Goal: Answer question/provide support: Share knowledge or assist other users

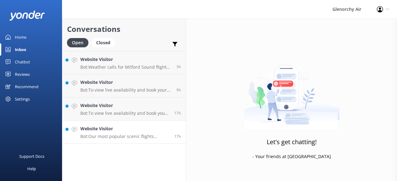
click at [120, 133] on div "Website Visitor Bot: Our most popular scenic flights include: - Milford Sound F…" at bounding box center [124, 132] width 89 height 14
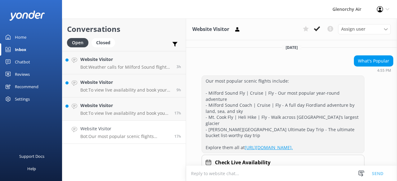
scroll to position [229, 0]
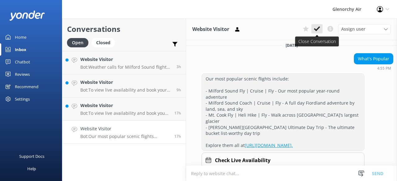
click at [318, 28] on icon at bounding box center [317, 29] width 6 height 6
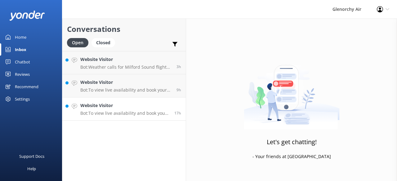
click at [127, 108] on h4 "Website Visitor" at bounding box center [124, 105] width 89 height 7
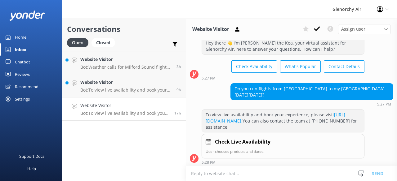
scroll to position [20, 0]
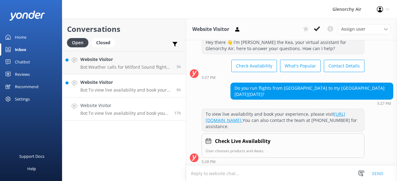
click at [100, 91] on p "Bot: To view live availability and book your experience, please visit [URL][DOM…" at bounding box center [125, 90] width 91 height 6
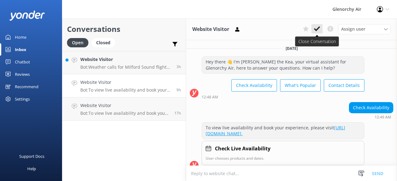
click at [319, 30] on icon at bounding box center [317, 29] width 6 height 6
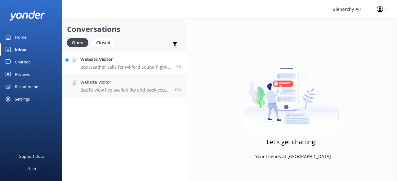
click at [101, 64] on p "Bot: Weather calls for Milford Sound flights are made one hour before departure…" at bounding box center [125, 67] width 91 height 6
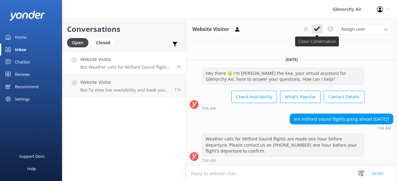
click at [318, 28] on icon at bounding box center [317, 29] width 6 height 6
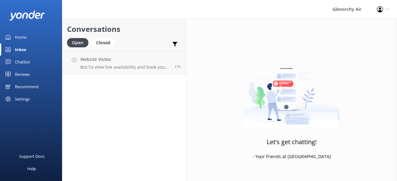
click at [121, 62] on h4 "Website Visitor" at bounding box center [124, 59] width 89 height 7
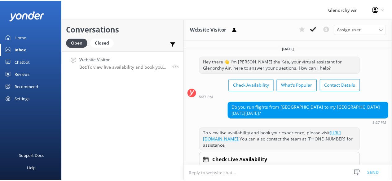
scroll to position [20, 0]
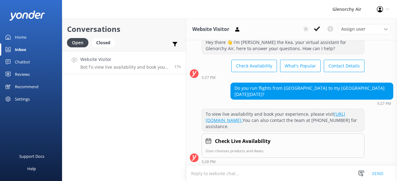
click at [29, 35] on link "Home" at bounding box center [31, 37] width 62 height 12
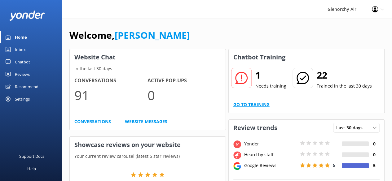
click at [256, 104] on link "Go to Training" at bounding box center [251, 104] width 36 height 7
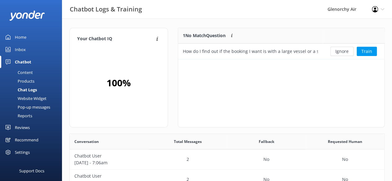
scroll to position [26, 201]
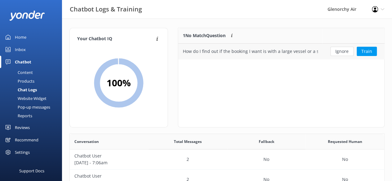
click at [244, 55] on div "How do I find out if the booking I want is with a large vessel or a small vesse…" at bounding box center [250, 51] width 144 height 15
click at [307, 52] on div "How do I find out if the booking I want is with a large vessel or a small vesse…" at bounding box center [250, 51] width 135 height 7
